Goal: Ask a question

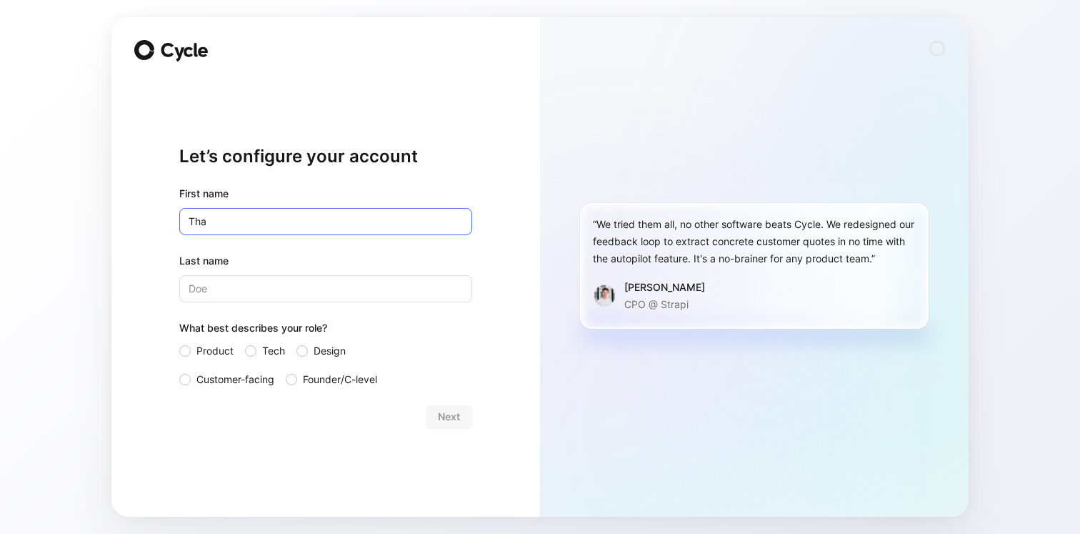
type input "Thal"
type input "Thalles"
type input "[PERSON_NAME]"
click at [361, 114] on div "Let’s configure your account First name [PERSON_NAME] Last name [PERSON_NAME] W…" at bounding box center [325, 286] width 293 height 415
click at [251, 356] on label "Tech" at bounding box center [265, 350] width 40 height 17
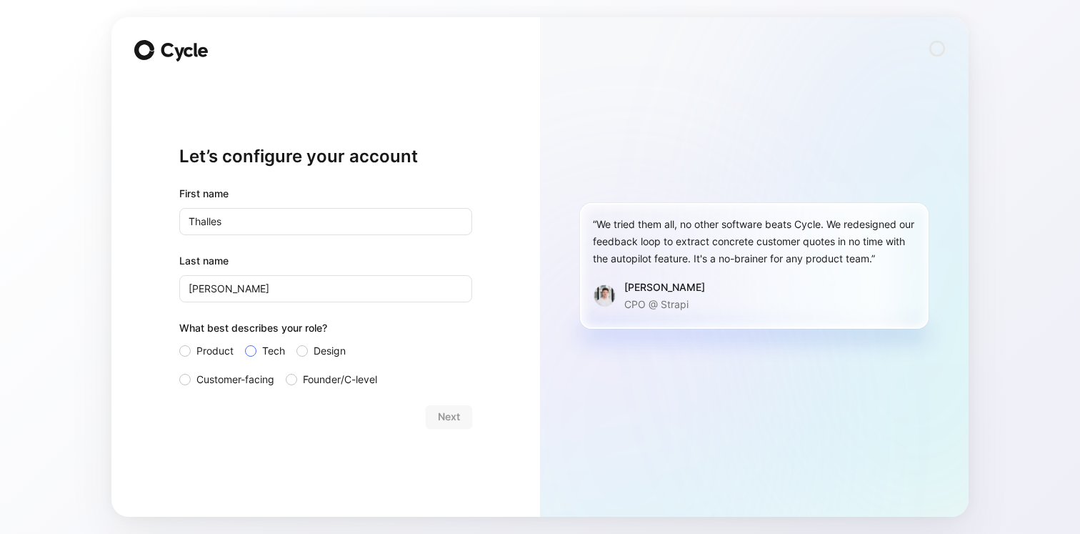
click at [245, 342] on input "Tech" at bounding box center [245, 342] width 0 height 0
click at [443, 424] on span "Next" at bounding box center [449, 416] width 22 height 17
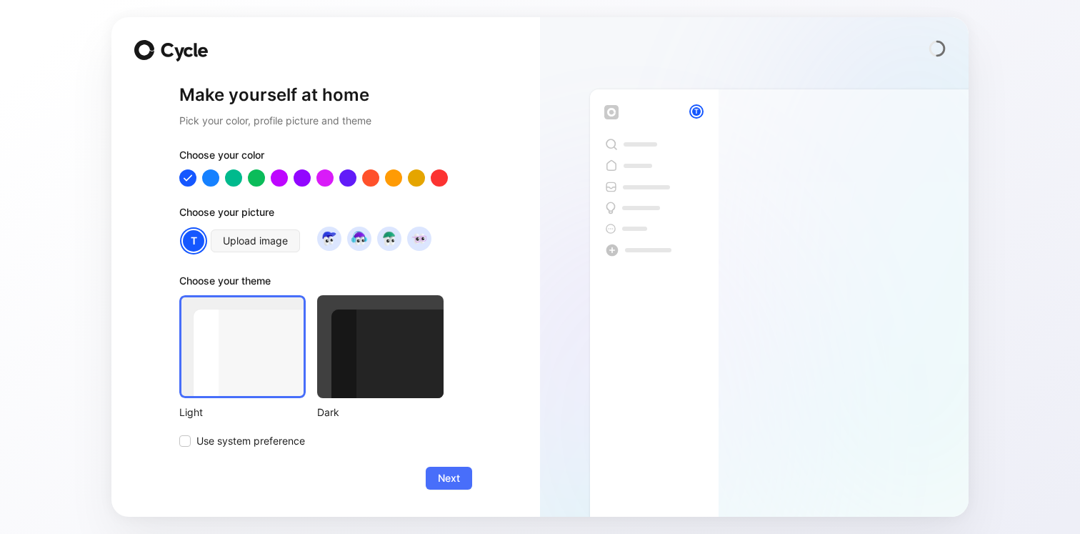
click at [379, 384] on div at bounding box center [380, 346] width 126 height 103
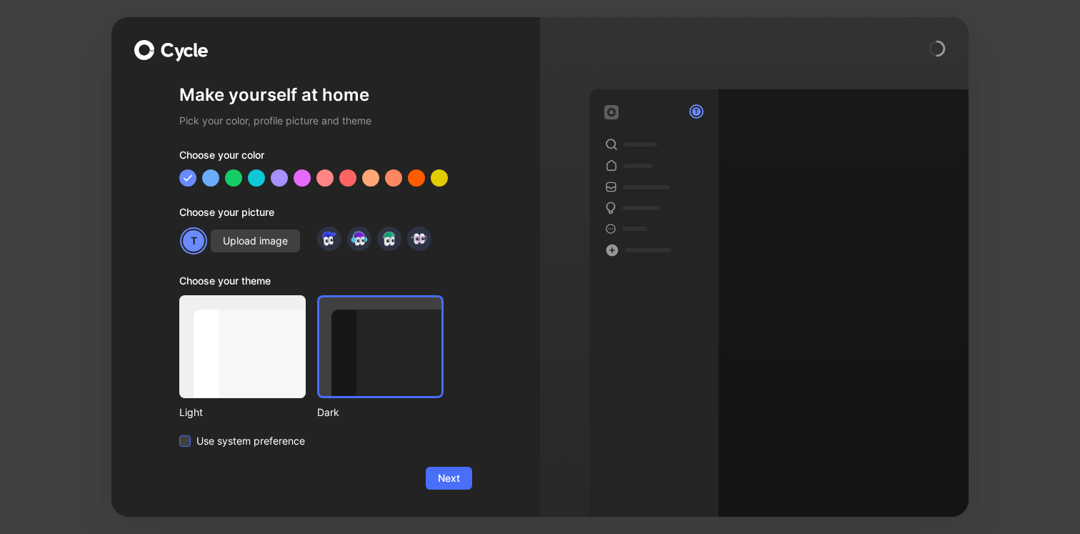
click at [251, 443] on span "Use system preference" at bounding box center [250, 440] width 109 height 17
click at [179, 432] on input "Use system preference" at bounding box center [179, 432] width 0 height 0
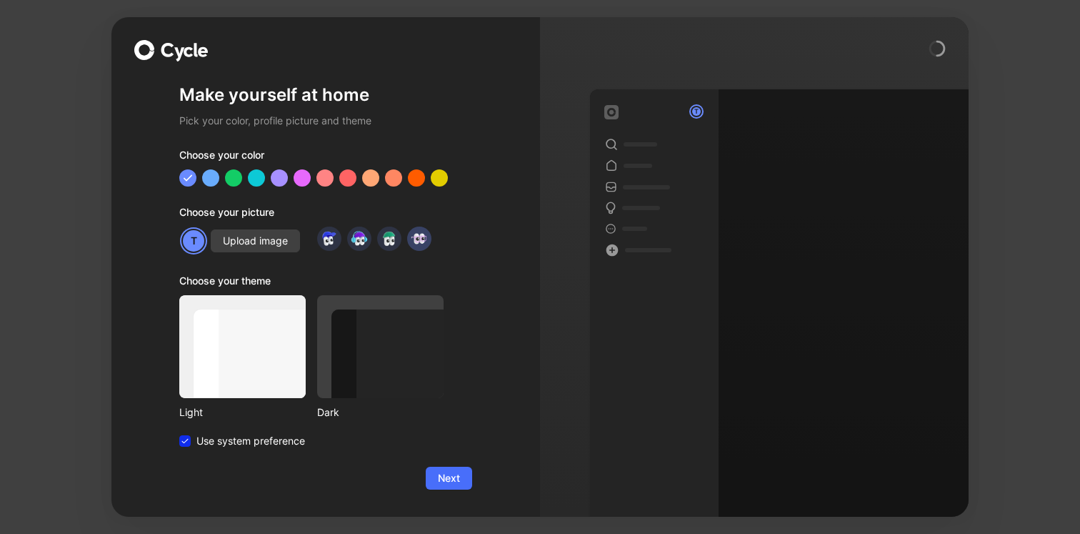
click at [422, 245] on img at bounding box center [418, 238] width 19 height 19
click at [346, 180] on div at bounding box center [348, 177] width 19 height 19
click at [284, 178] on div at bounding box center [279, 177] width 19 height 19
click at [461, 484] on button "Next" at bounding box center [449, 477] width 46 height 23
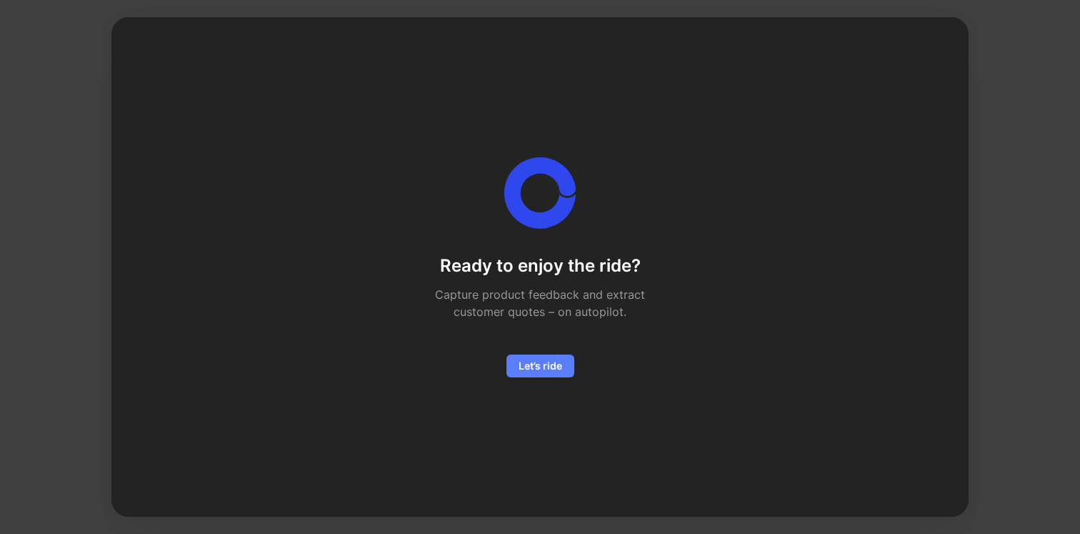
click at [564, 371] on button "Let’s ride" at bounding box center [540, 365] width 68 height 23
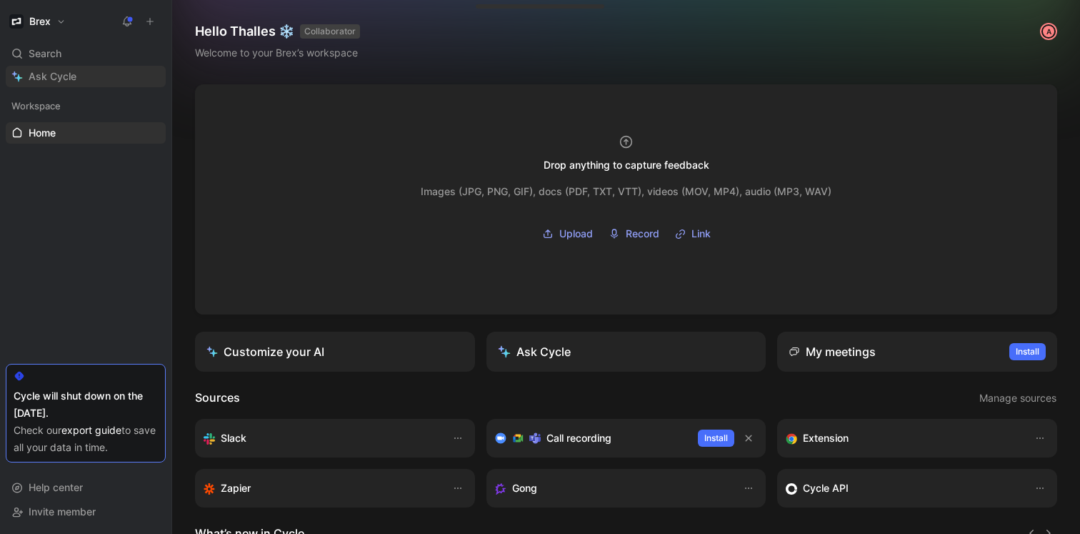
click at [65, 77] on span "Ask Cycle" at bounding box center [53, 76] width 48 height 17
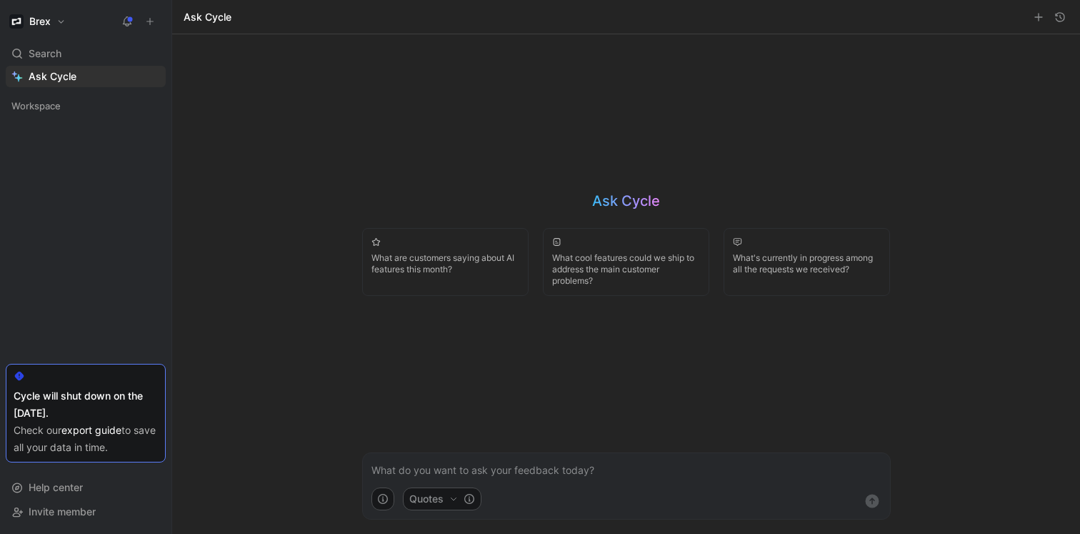
click at [579, 474] on p at bounding box center [626, 469] width 510 height 17
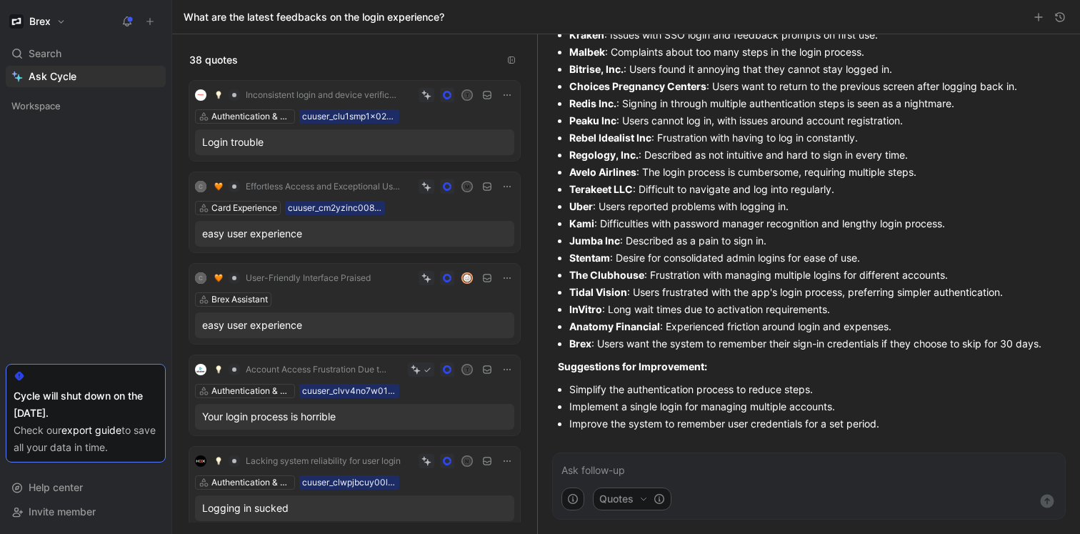
scroll to position [339, 0]
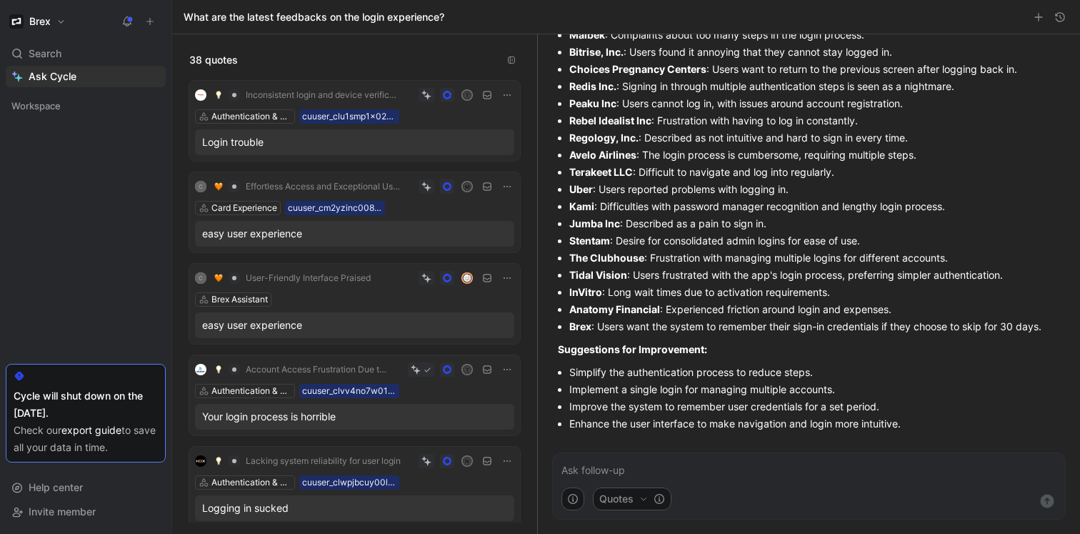
click at [336, 149] on div "Login trouble" at bounding box center [354, 142] width 305 height 17
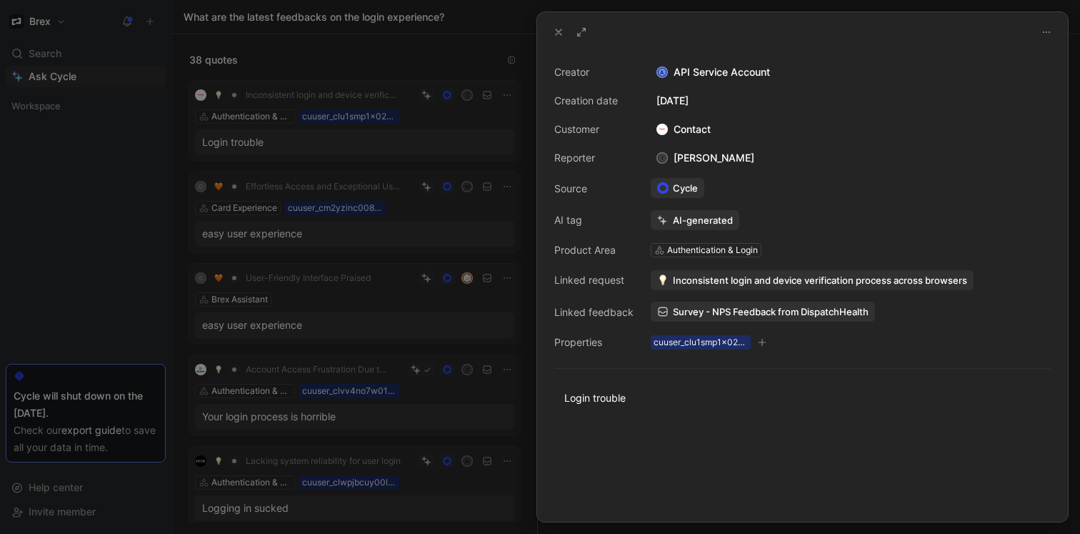
click at [556, 26] on button at bounding box center [559, 32] width 20 height 20
